Goal: Task Accomplishment & Management: Use online tool/utility

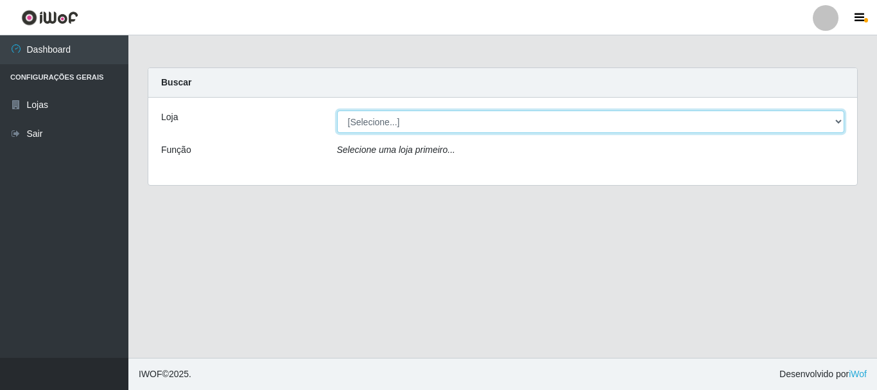
click at [838, 121] on select "[Selecione...] Casatudo BR" at bounding box center [591, 121] width 508 height 22
select select "197"
click at [337, 110] on select "[Selecione...] Casatudo BR" at bounding box center [591, 121] width 508 height 22
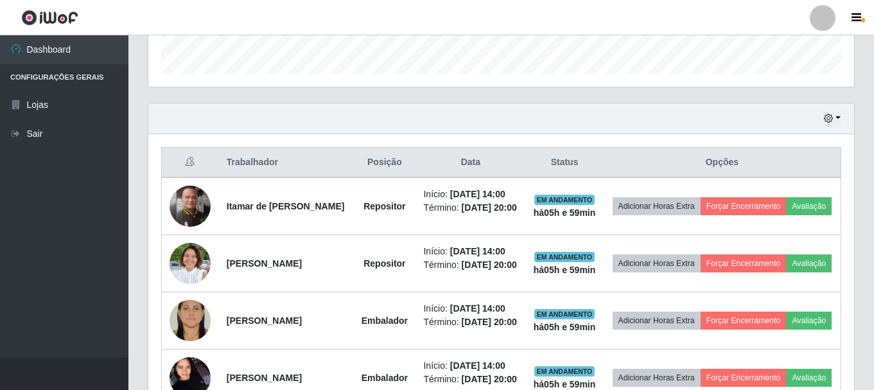
scroll to position [501, 0]
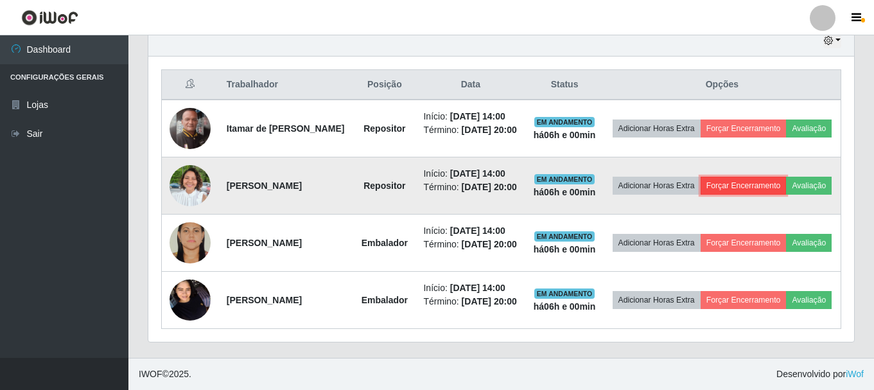
click at [760, 177] on button "Forçar Encerramento" at bounding box center [743, 186] width 86 height 18
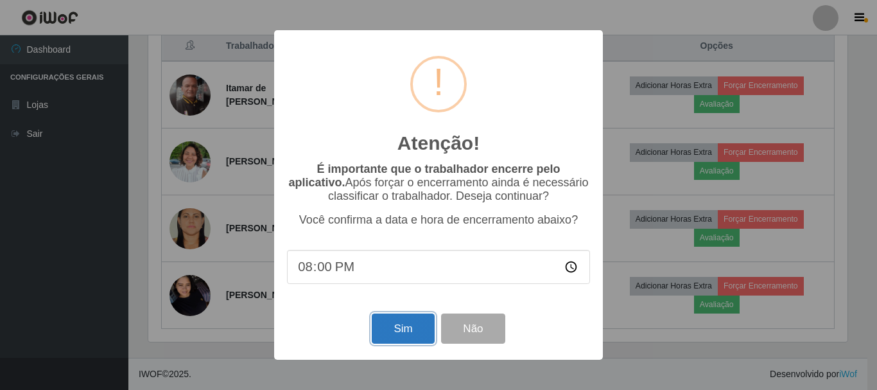
click at [403, 331] on button "Sim" at bounding box center [403, 328] width 62 height 30
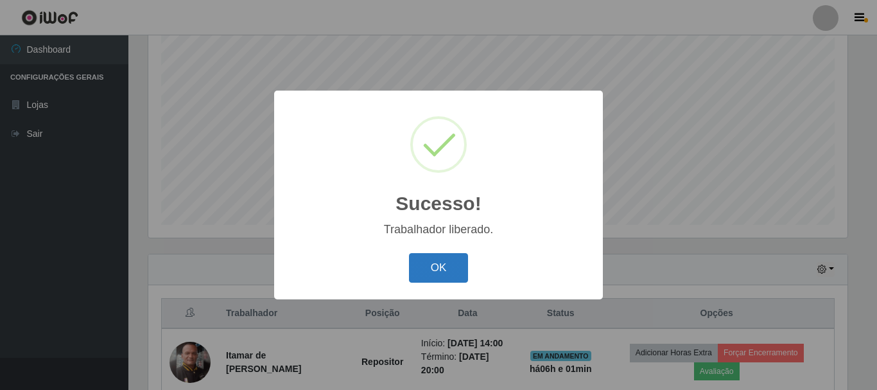
click at [439, 260] on button "OK" at bounding box center [439, 268] width 60 height 30
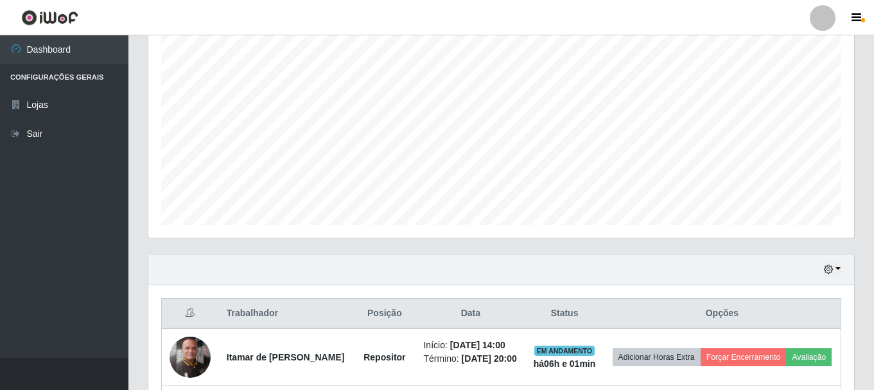
scroll to position [427, 0]
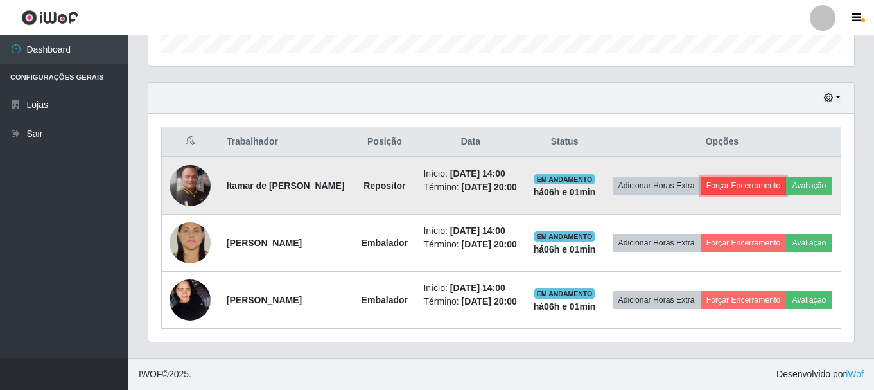
click at [745, 177] on button "Forçar Encerramento" at bounding box center [743, 186] width 86 height 18
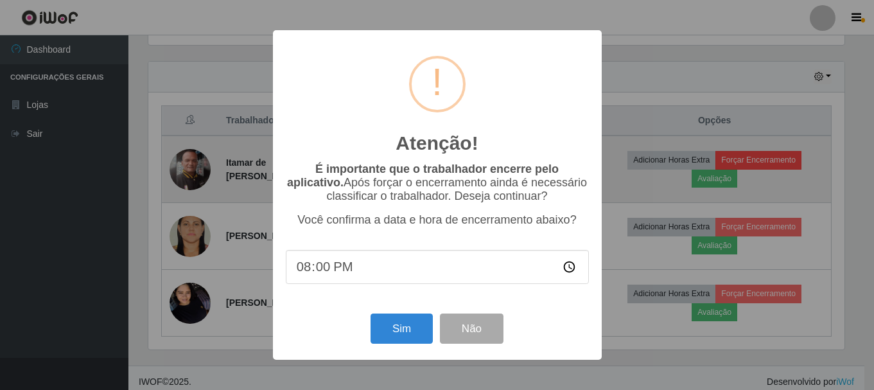
scroll to position [266, 699]
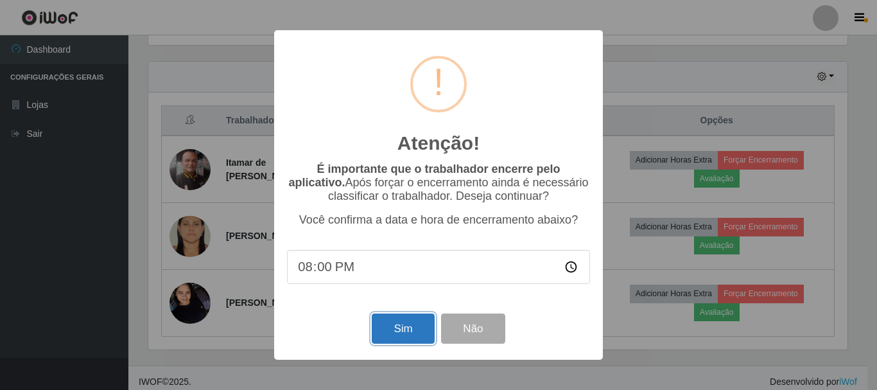
click at [397, 322] on button "Sim" at bounding box center [403, 328] width 62 height 30
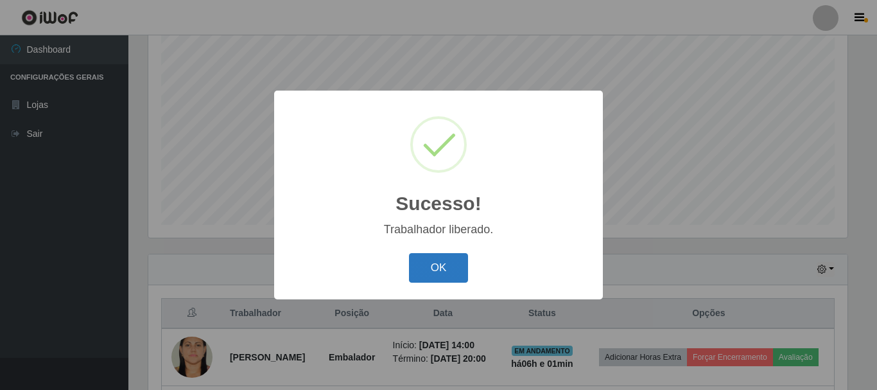
click at [440, 266] on button "OK" at bounding box center [439, 268] width 60 height 30
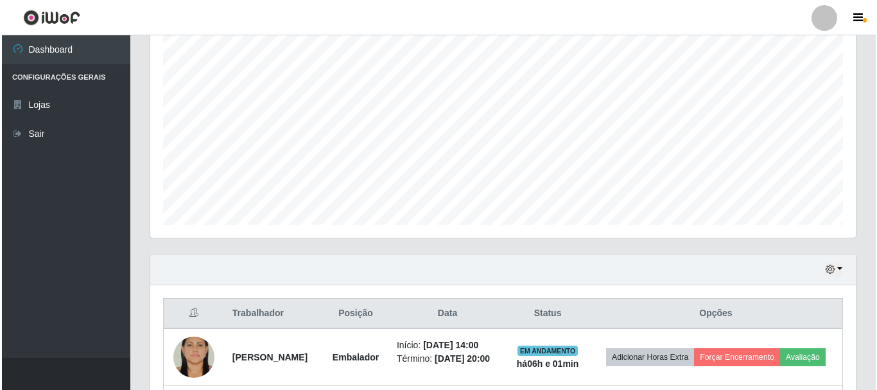
scroll to position [368, 0]
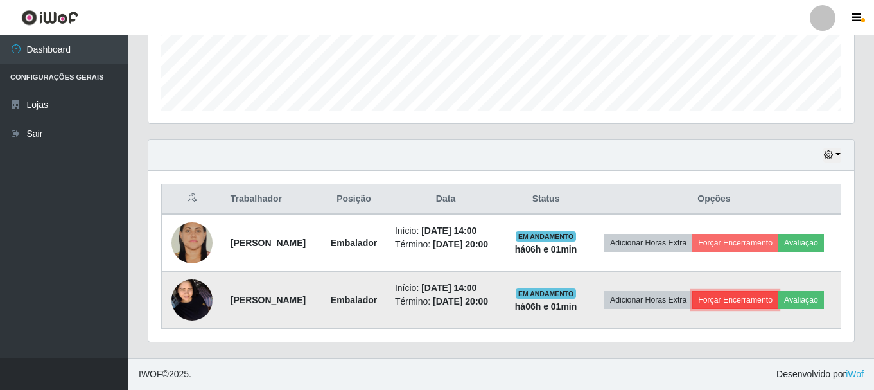
click at [763, 291] on button "Forçar Encerramento" at bounding box center [735, 300] width 86 height 18
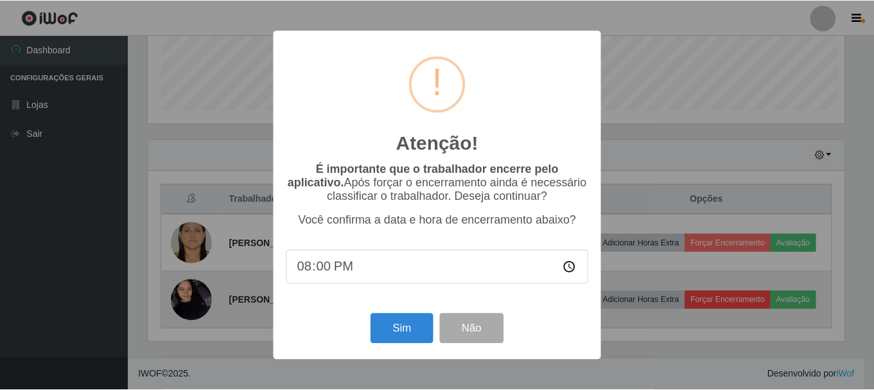
scroll to position [266, 699]
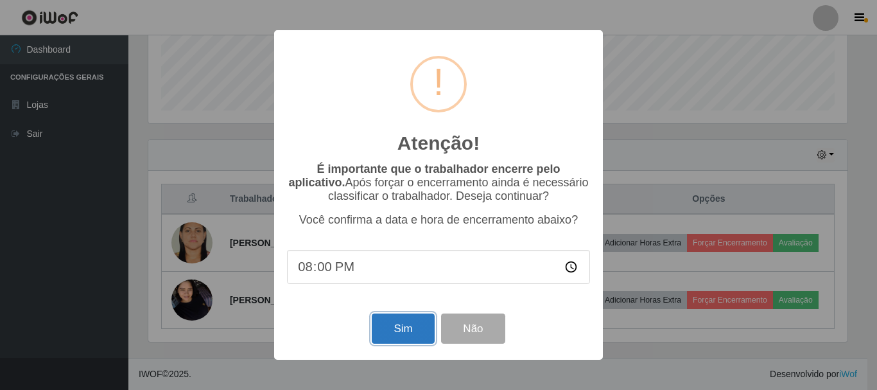
click at [395, 333] on button "Sim" at bounding box center [403, 328] width 62 height 30
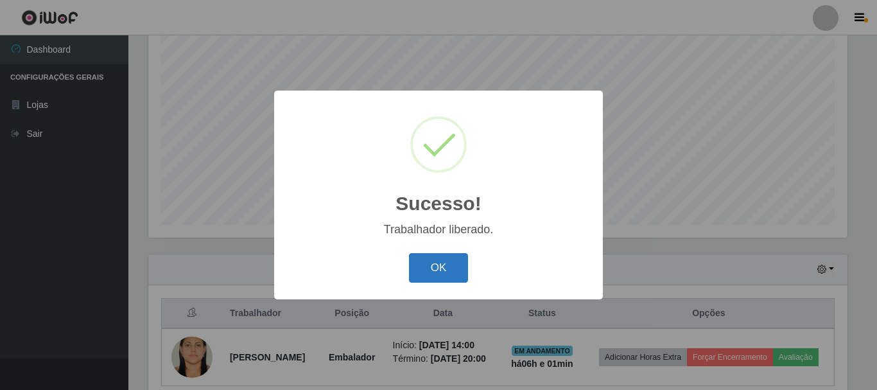
click at [458, 264] on button "OK" at bounding box center [439, 268] width 60 height 30
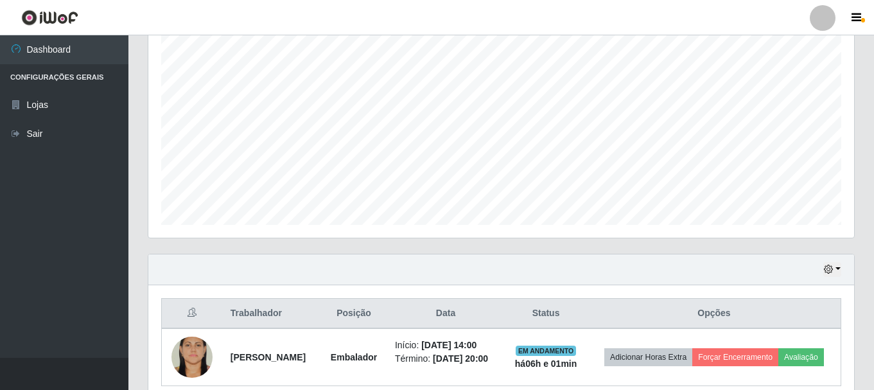
scroll to position [291, 0]
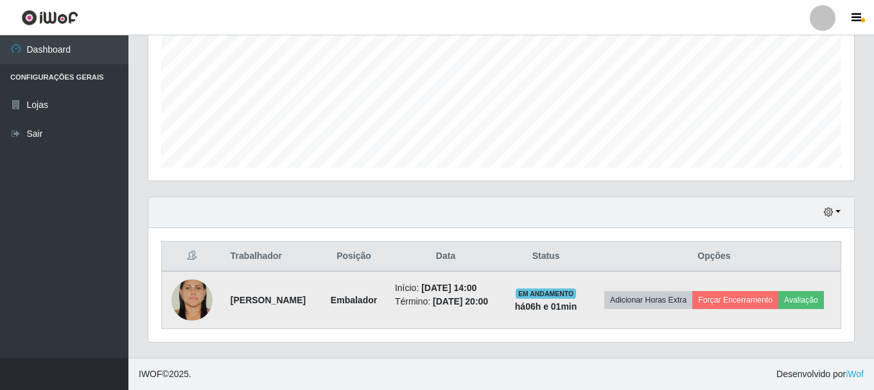
click at [200, 302] on img at bounding box center [191, 299] width 41 height 61
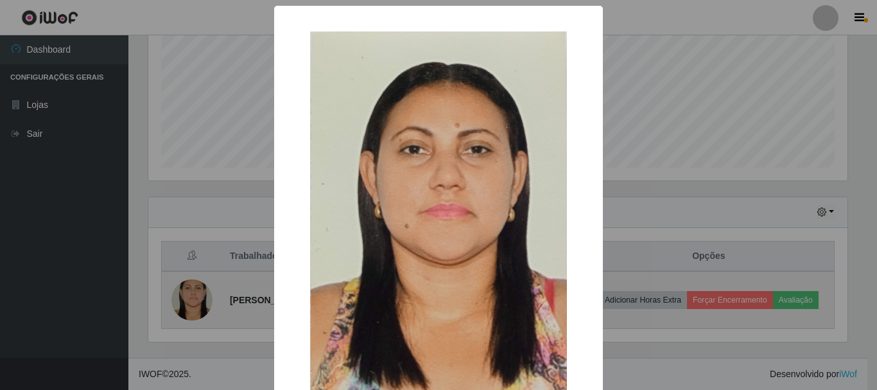
click at [200, 302] on div "× OK Cancel" at bounding box center [438, 195] width 877 height 390
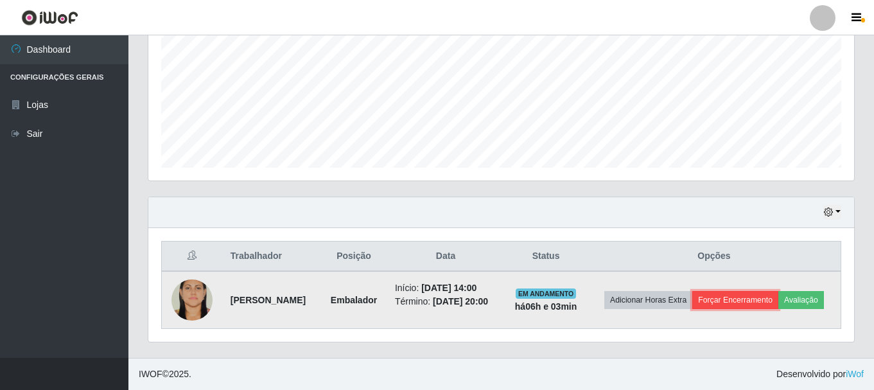
click at [755, 294] on button "Forçar Encerramento" at bounding box center [735, 300] width 86 height 18
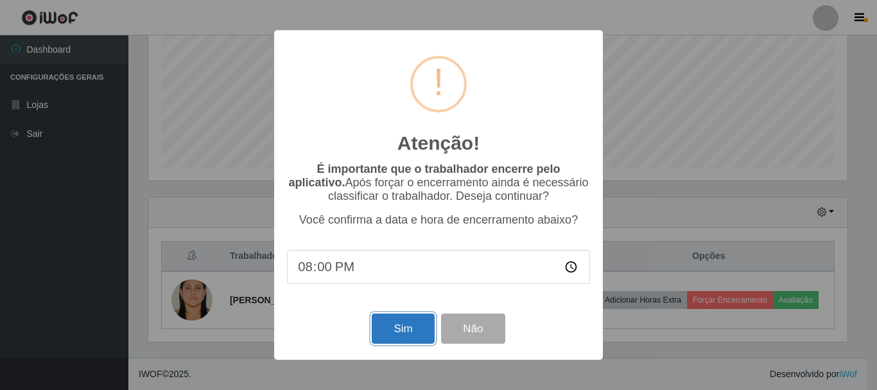
click at [399, 325] on button "Sim" at bounding box center [403, 328] width 62 height 30
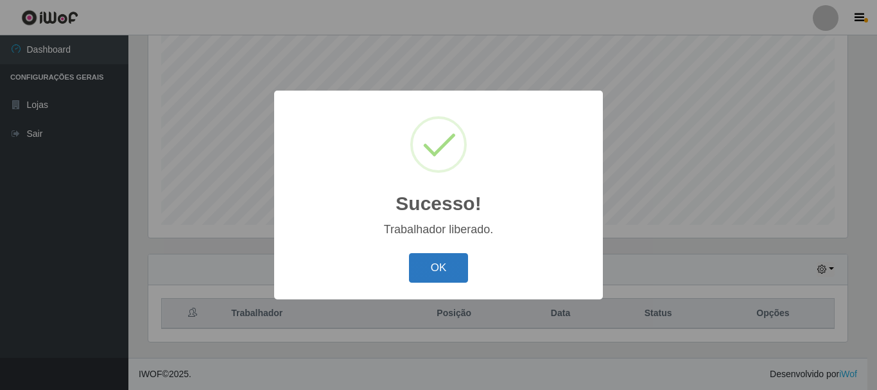
click at [433, 259] on button "OK" at bounding box center [439, 268] width 60 height 30
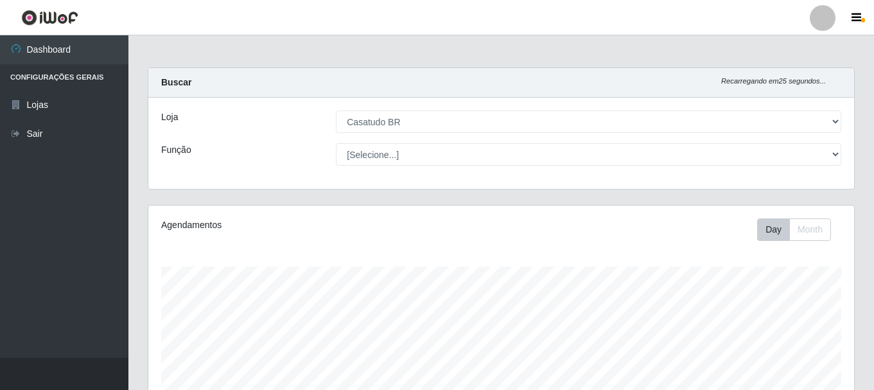
scroll to position [234, 0]
